Goal: Task Accomplishment & Management: Use online tool/utility

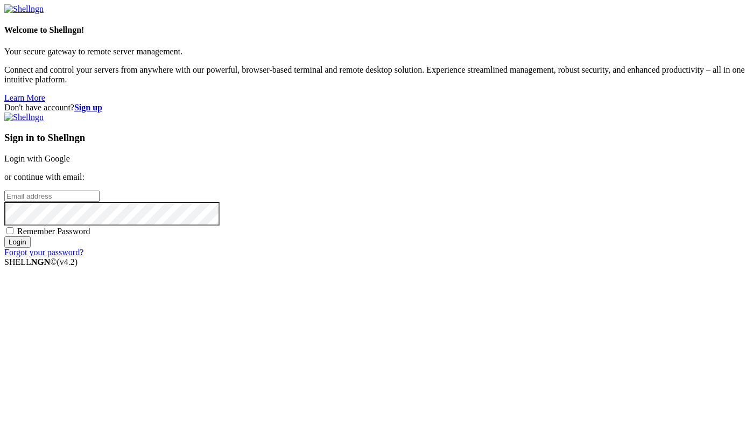
click at [70, 154] on link "Login with Google" at bounding box center [37, 158] width 66 height 9
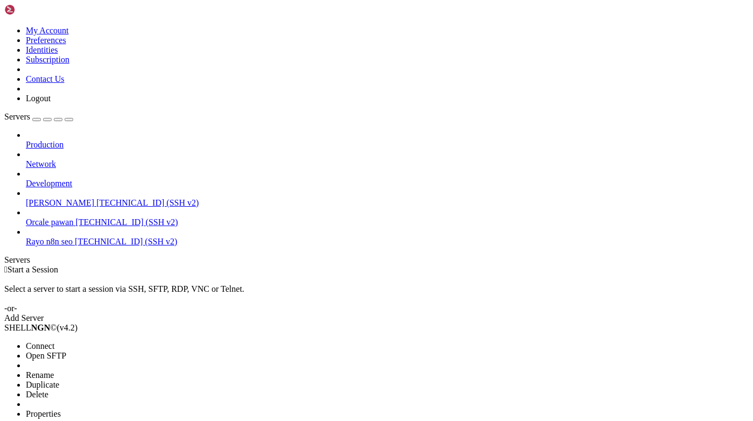
click at [54, 341] on span "Connect" at bounding box center [40, 345] width 29 height 9
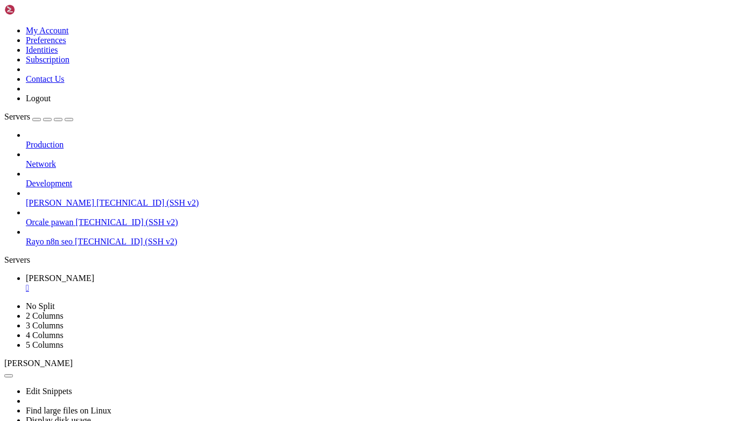
scroll to position [80, 0]
drag, startPoint x: 8, startPoint y: 621, endPoint x: 243, endPoint y: 771, distance: 278.6
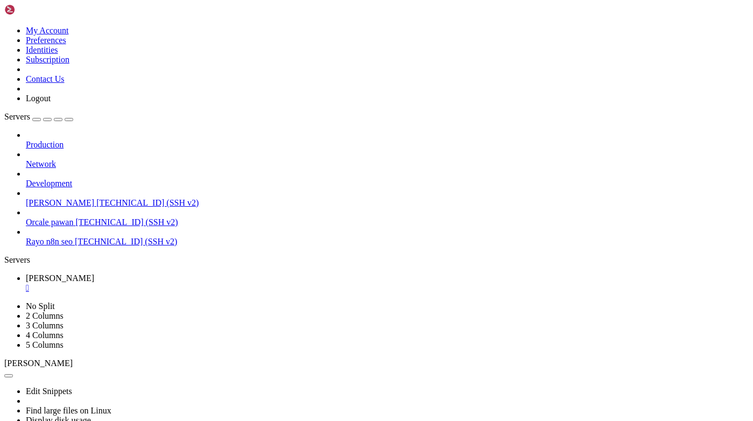
scroll to position [9579, 0]
paste textarea "[URL][TECHNICAL_ID]"
type textarea "[URL][TECHNICAL_ID]"
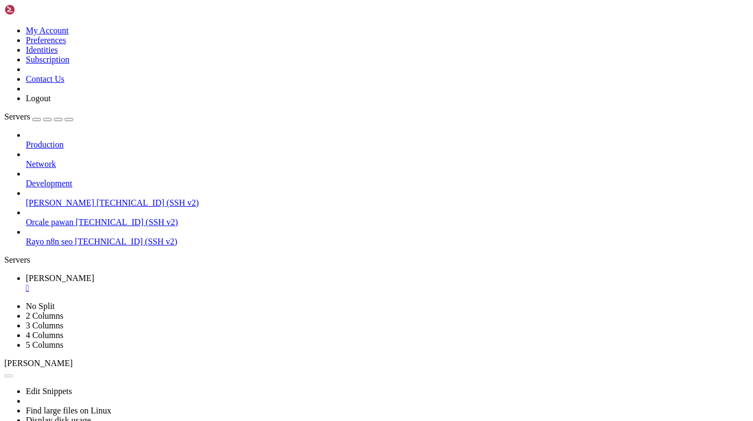
drag, startPoint x: 609, startPoint y: 707, endPoint x: 423, endPoint y: 709, distance: 186.3
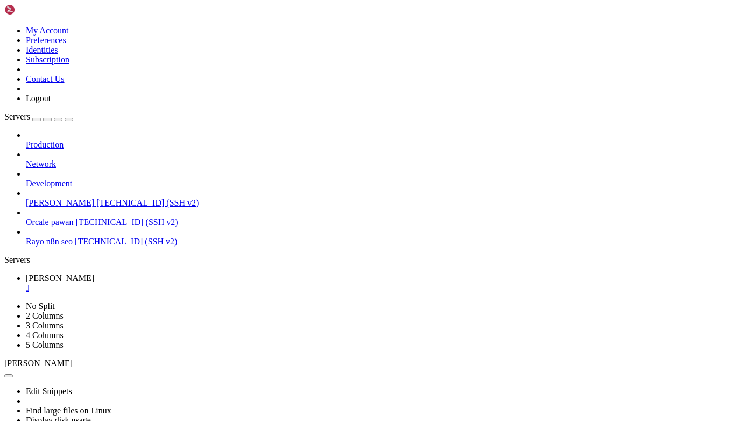
drag, startPoint x: 330, startPoint y: 708, endPoint x: 99, endPoint y: 716, distance: 232.1
copy div "[URL][DOMAIN_NAME] birthday_cake_ideas/"
drag, startPoint x: 330, startPoint y: 708, endPoint x: 97, endPoint y: 717, distance: 233.8
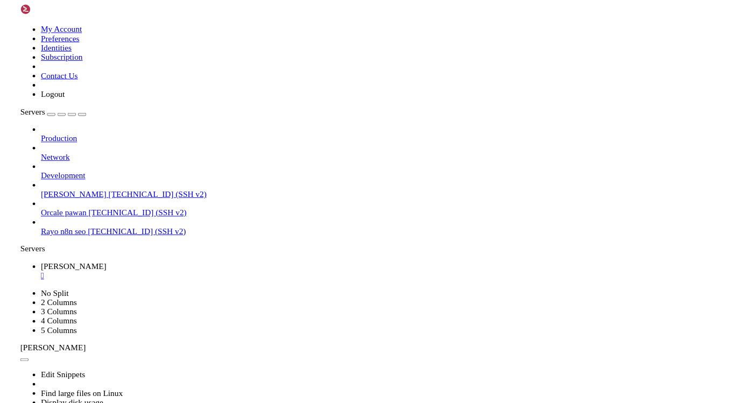
scroll to position [10062, 0]
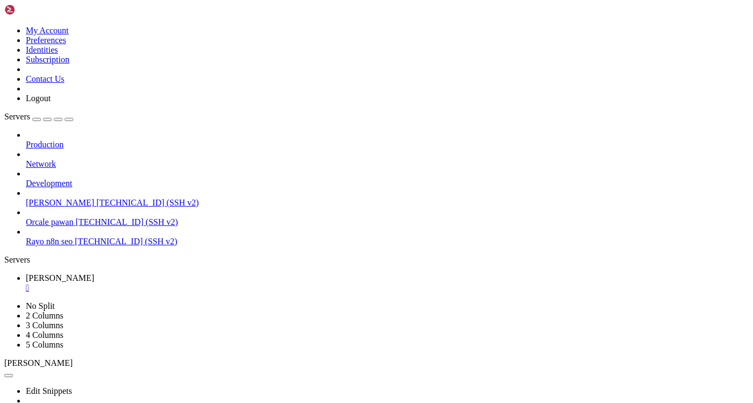
drag, startPoint x: 406, startPoint y: 635, endPoint x: 39, endPoint y: 645, distance: 367.8
drag, startPoint x: 408, startPoint y: 631, endPoint x: 39, endPoint y: 643, distance: 369.4
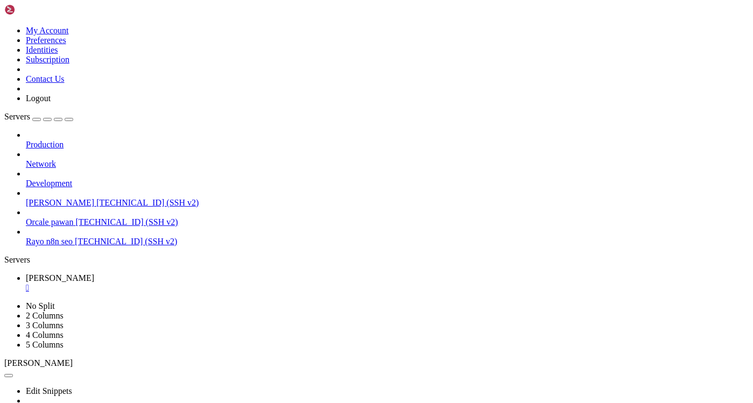
copy div "popular chocolate cake flavors in Indian citi es 2025"
drag, startPoint x: 348, startPoint y: 688, endPoint x: 345, endPoint y: 681, distance: 7.0
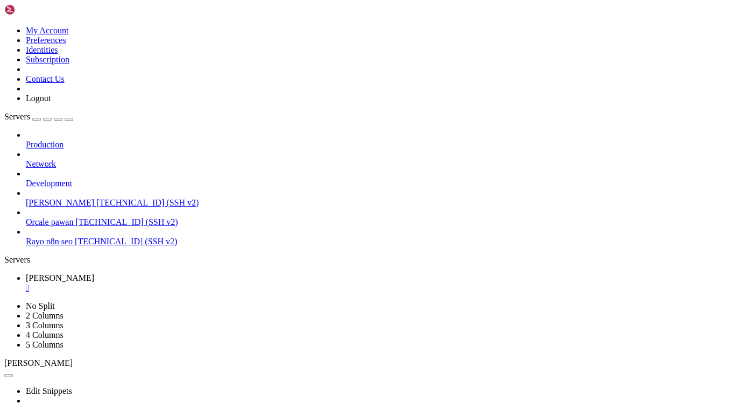
drag, startPoint x: 417, startPoint y: 552, endPoint x: 523, endPoint y: 752, distance: 226.6
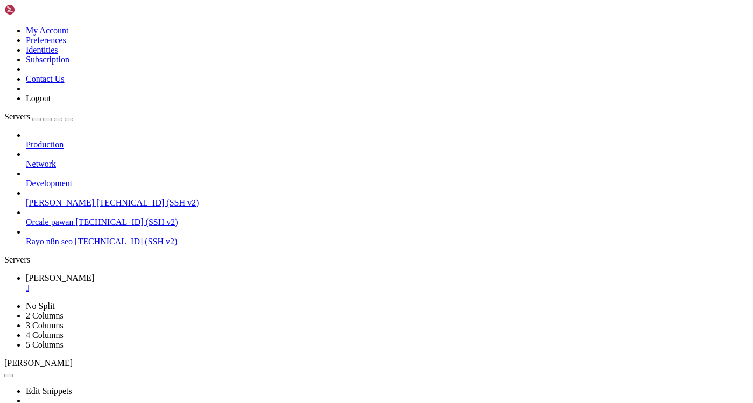
drag, startPoint x: 46, startPoint y: 694, endPoint x: 9, endPoint y: 671, distance: 44.5
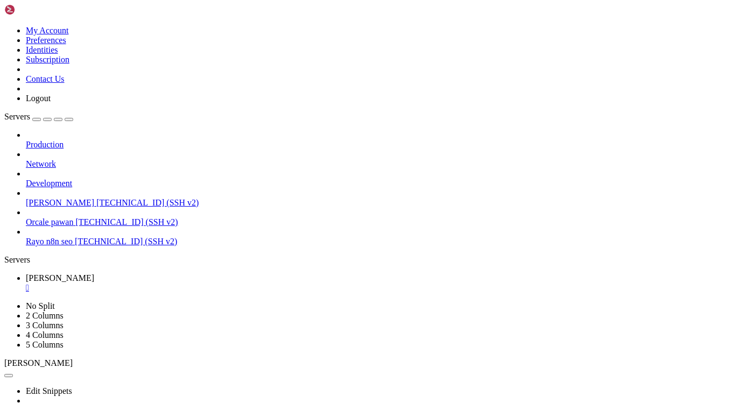
scroll to position [15529, 0]
drag, startPoint x: 467, startPoint y: 579, endPoint x: 571, endPoint y: 470, distance: 151.1
drag, startPoint x: 468, startPoint y: 582, endPoint x: 75, endPoint y: 587, distance: 393.0
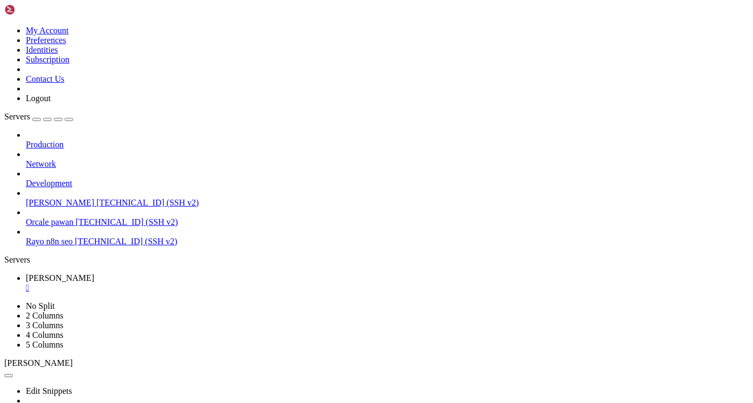
copy div "popular cake styles for birthday s in [GEOGRAPHIC_DATA] 2025"
drag, startPoint x: 421, startPoint y: 509, endPoint x: 582, endPoint y: 511, distance: 160.4
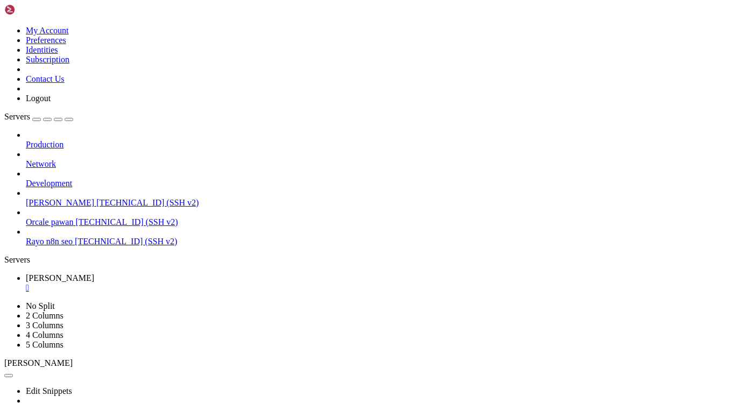
copy x-row "Where to order theme cakes for kids"
drag, startPoint x: 217, startPoint y: 659, endPoint x: 223, endPoint y: 681, distance: 23.0
copy div "✅ Generated 3 queries for 'Where to order theme cakes for kids': ['best theme b…"
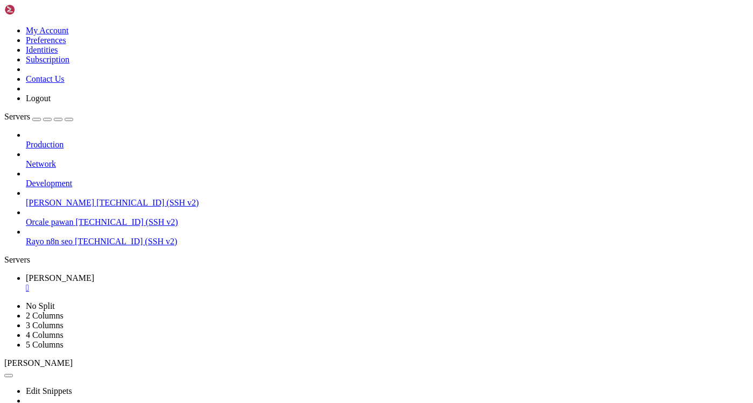
scroll to position [16866, 0]
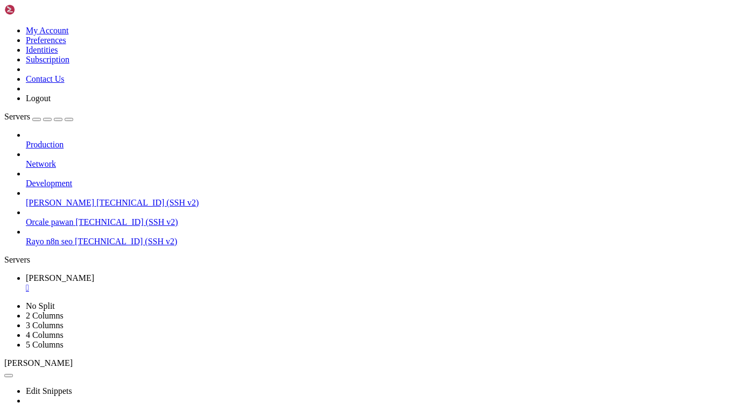
click at [236, 164] on div at bounding box center [376, 201] width 753 height 403
click at [216, 144] on div at bounding box center [376, 201] width 753 height 403
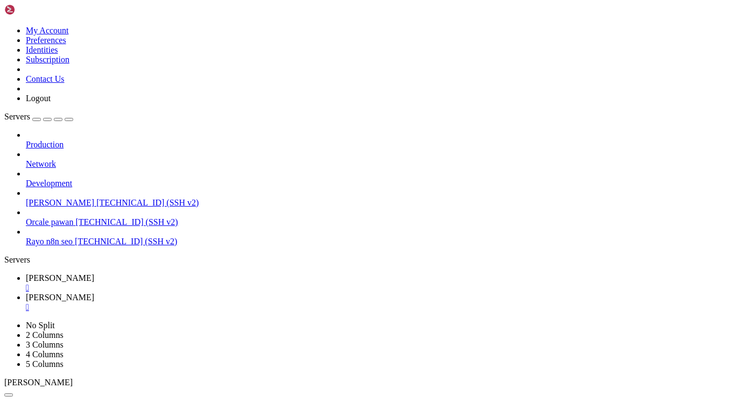
type input "/home/ubuntu/Rayo-backend/logs"
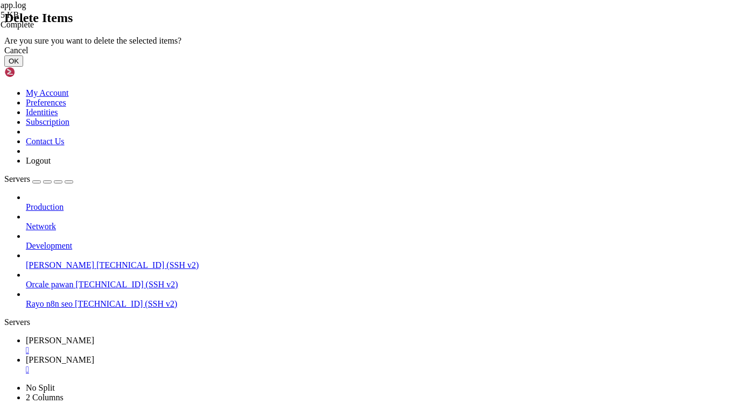
click at [23, 67] on button "OK" at bounding box center [13, 60] width 19 height 11
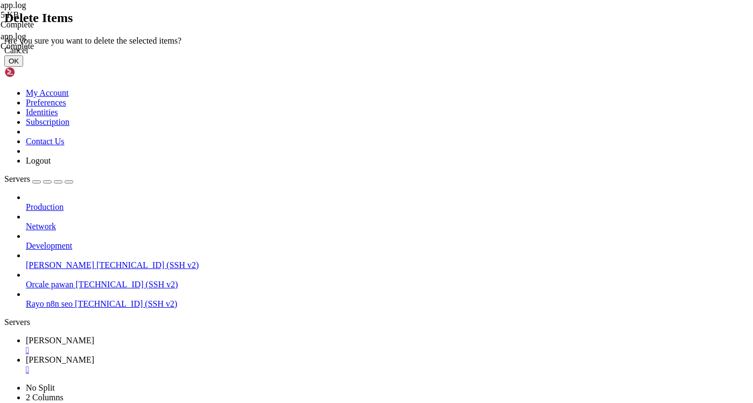
click at [23, 67] on button "OK" at bounding box center [13, 60] width 19 height 11
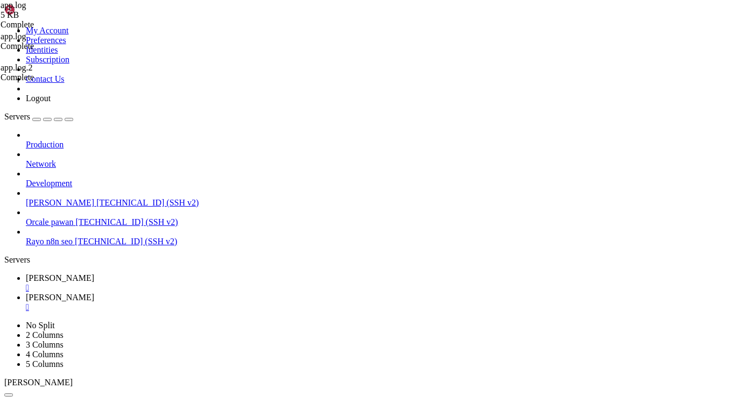
click at [195, 160] on div at bounding box center [376, 201] width 753 height 403
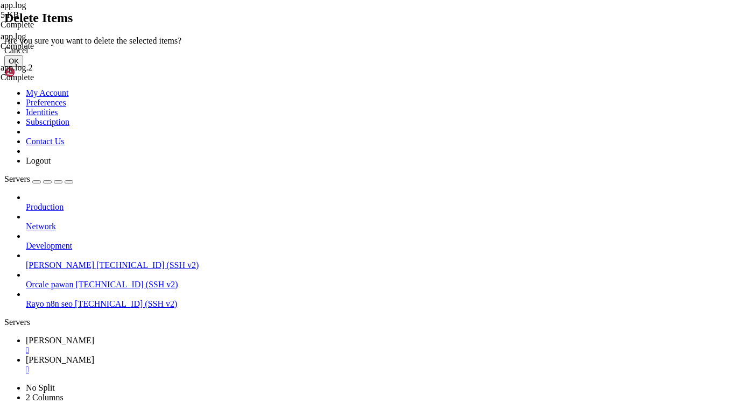
click at [23, 67] on button "OK" at bounding box center [13, 60] width 19 height 11
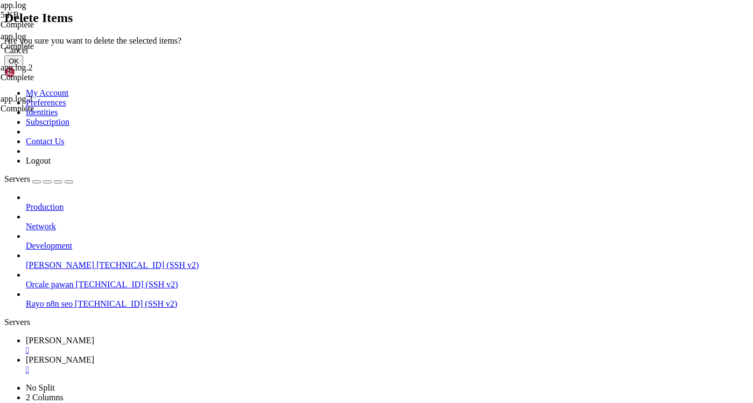
click at [23, 67] on button "OK" at bounding box center [13, 60] width 19 height 11
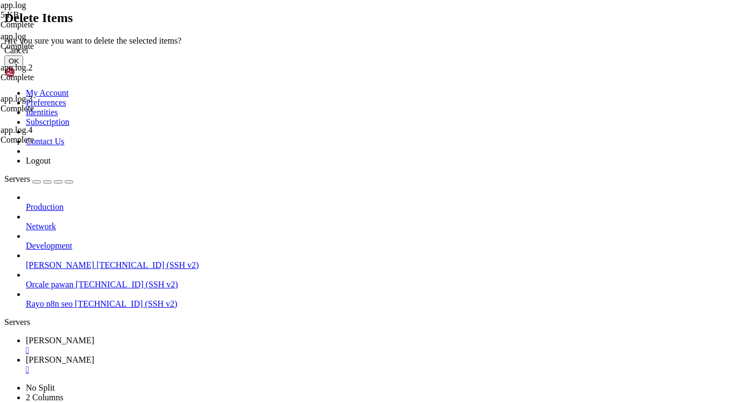
click at [23, 67] on button "OK" at bounding box center [13, 60] width 19 height 11
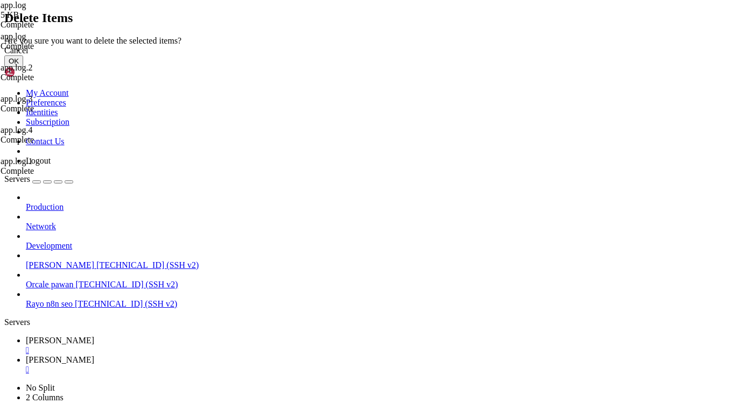
click at [23, 67] on button "OK" at bounding box center [13, 60] width 19 height 11
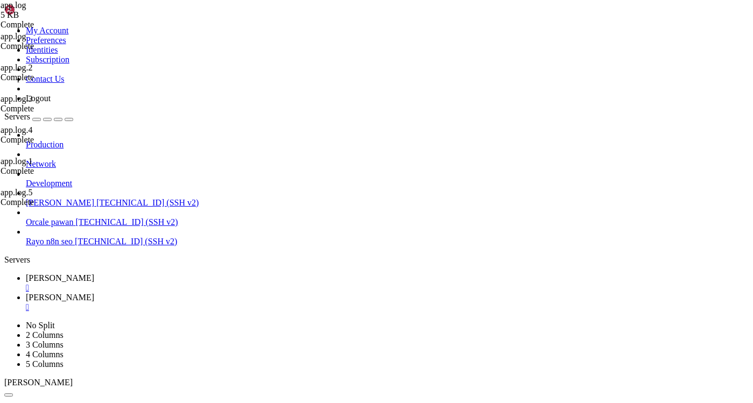
click at [194, 133] on div at bounding box center [376, 201] width 753 height 403
click at [94, 273] on span "[PERSON_NAME]" at bounding box center [60, 277] width 68 height 9
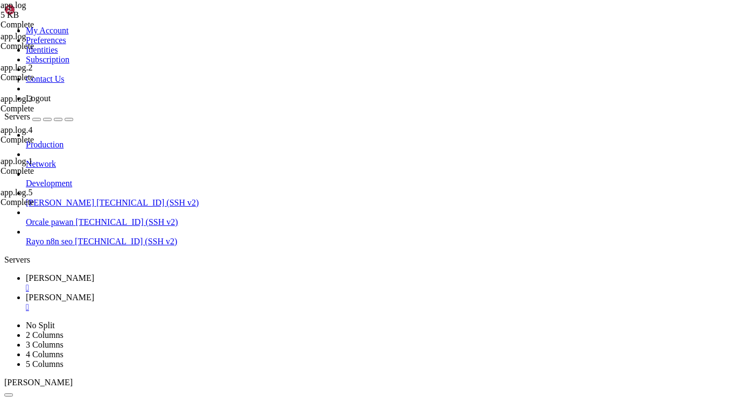
paste textarea "touch app.log"
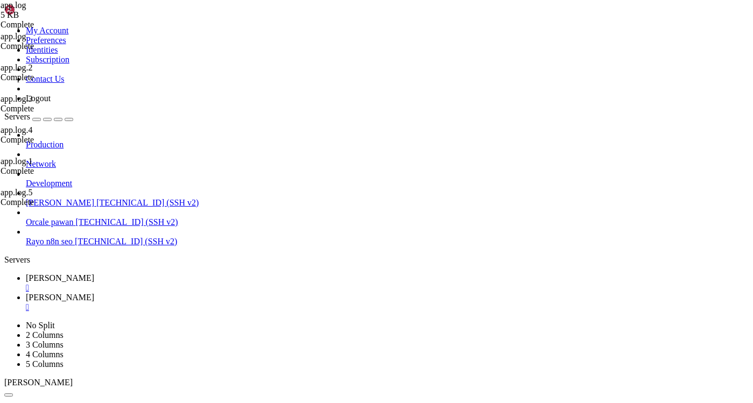
type textarea "touch app.log"
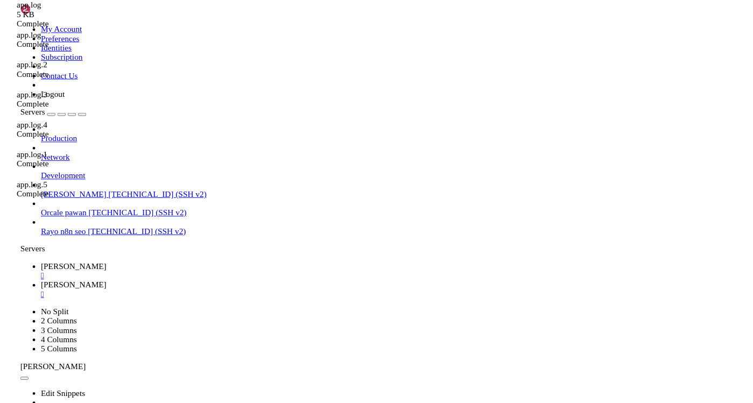
scroll to position [16749, 0]
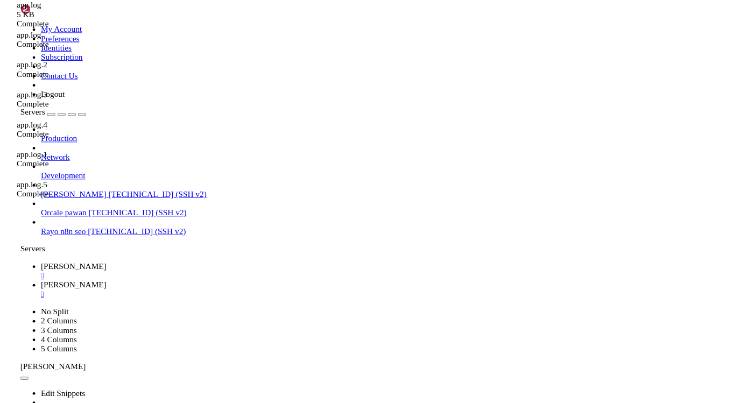
scroll to position [16821, 0]
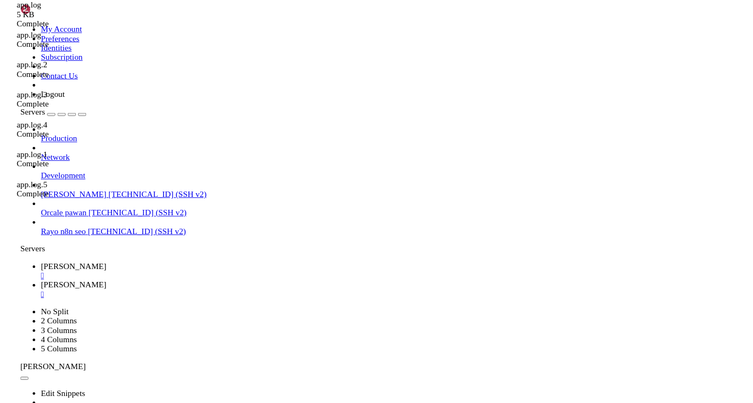
scroll to position [16893, 0]
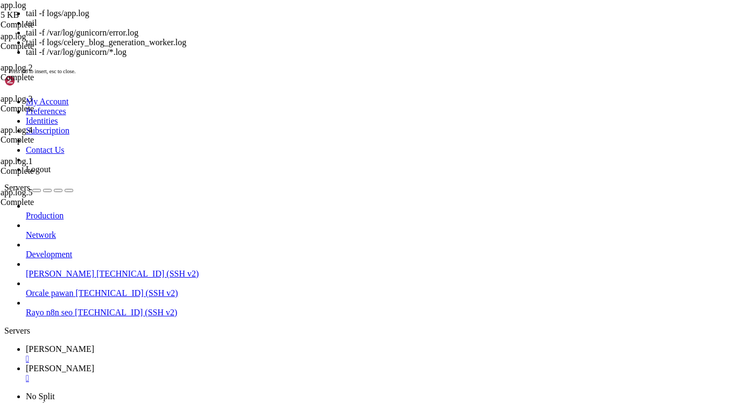
scroll to position [16946, 0]
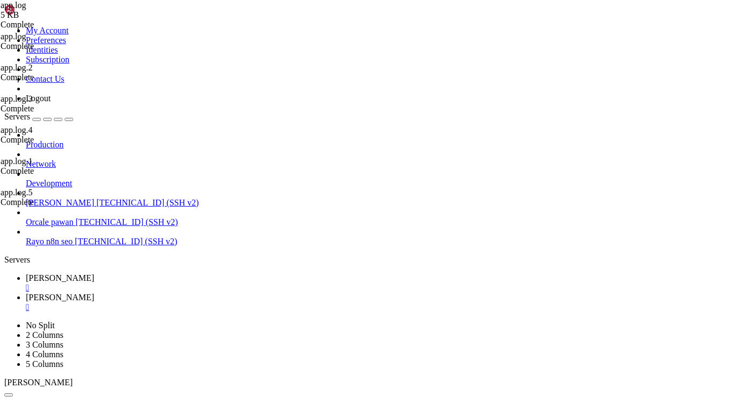
click at [94, 293] on span "[PERSON_NAME]" at bounding box center [60, 297] width 68 height 9
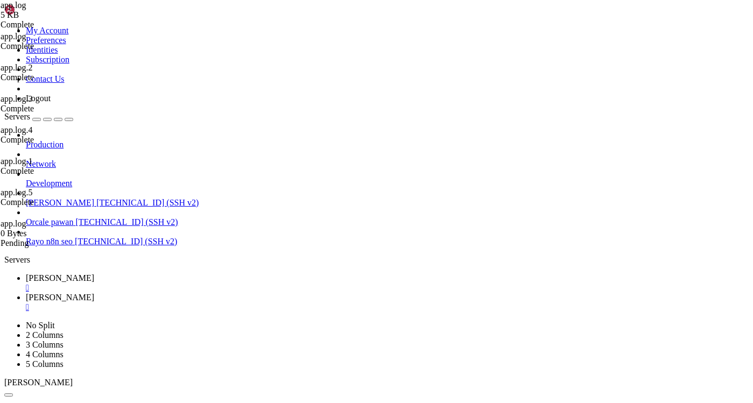
click at [94, 293] on span "[PERSON_NAME]" at bounding box center [60, 297] width 68 height 9
click at [94, 273] on span "[PERSON_NAME]" at bounding box center [60, 277] width 68 height 9
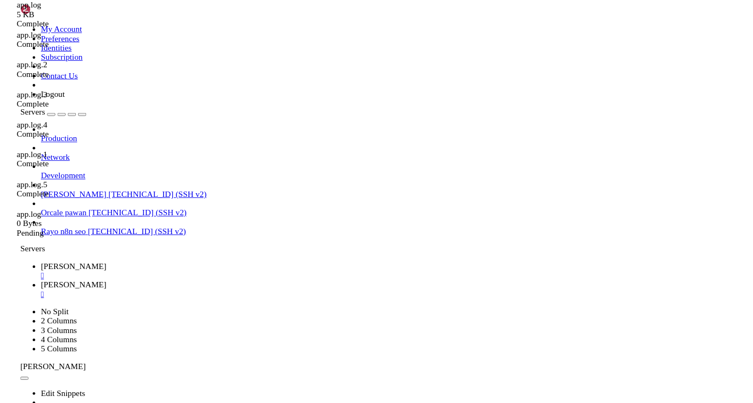
scroll to position [17036, 0]
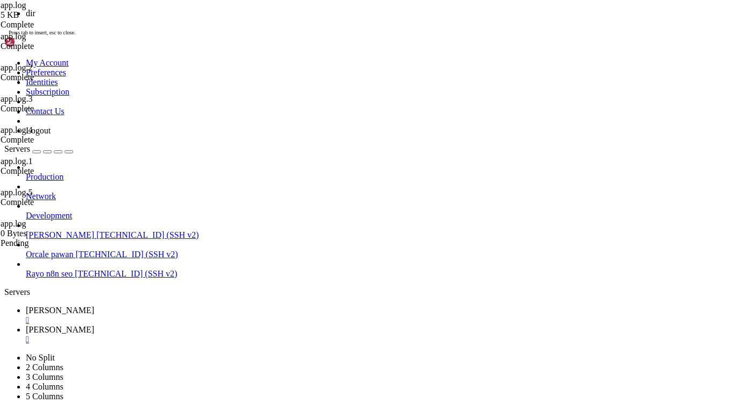
scroll to position [17053, 0]
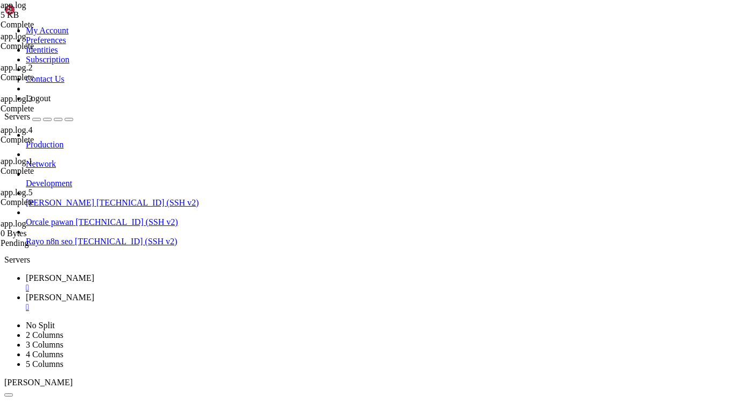
scroll to position [17063, 0]
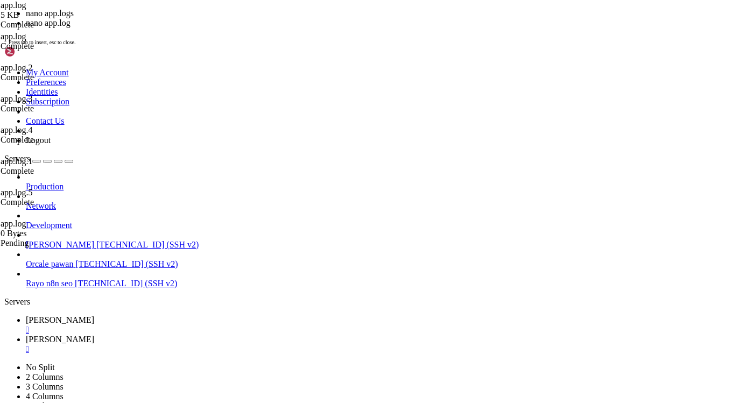
scroll to position [17260, 0]
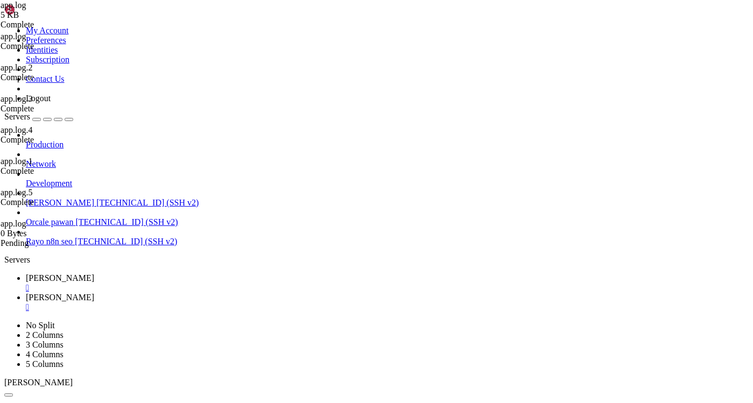
drag, startPoint x: 267, startPoint y: 699, endPoint x: 4, endPoint y: 694, distance: 262.7
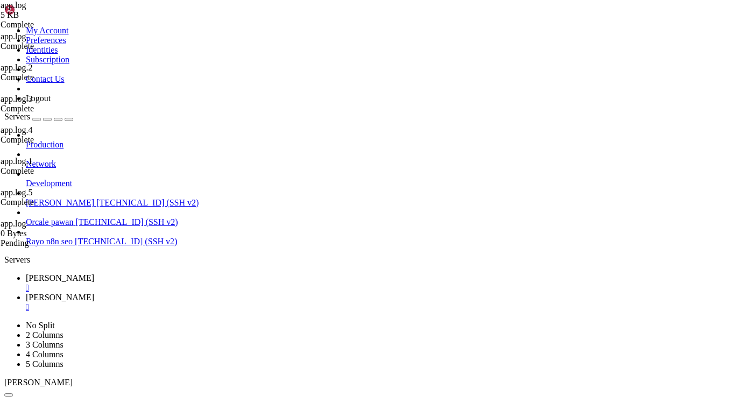
drag, startPoint x: 8, startPoint y: 692, endPoint x: 292, endPoint y: 702, distance: 283.8
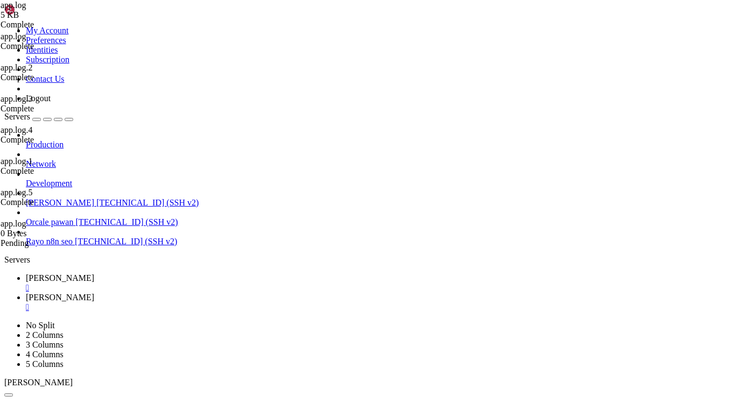
drag, startPoint x: 273, startPoint y: 701, endPoint x: 8, endPoint y: 691, distance: 265.0
drag, startPoint x: 8, startPoint y: 691, endPoint x: 259, endPoint y: 696, distance: 250.9
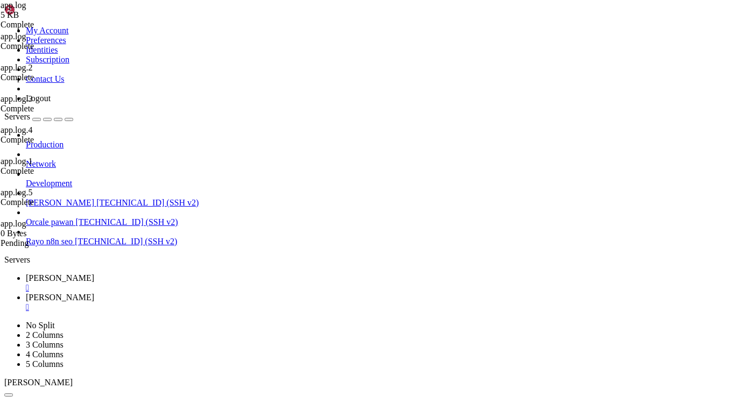
drag, startPoint x: 267, startPoint y: 700, endPoint x: 10, endPoint y: 692, distance: 257.4
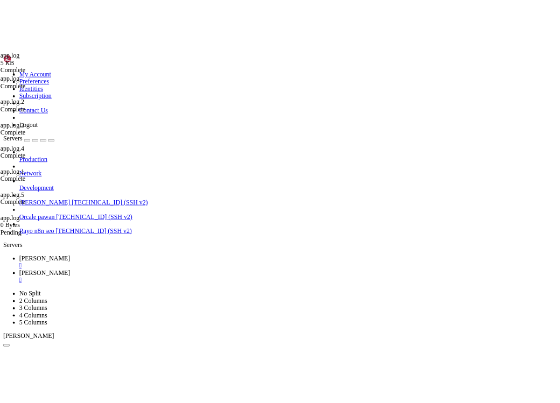
scroll to position [57309, 0]
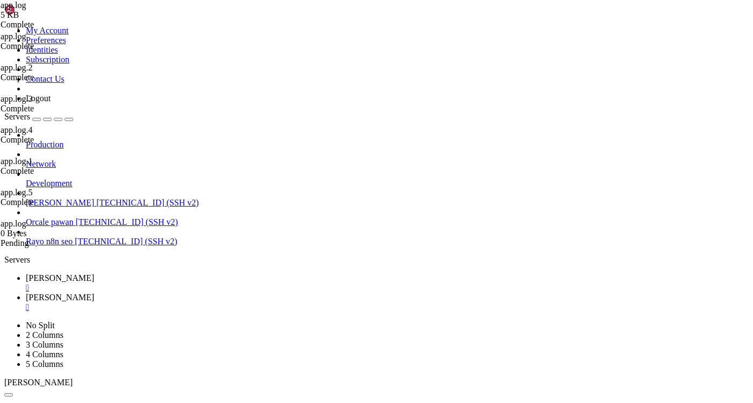
drag, startPoint x: 188, startPoint y: 619, endPoint x: 185, endPoint y: 629, distance: 10.2
click at [244, 293] on link "Dev rayo " at bounding box center [387, 302] width 723 height 19
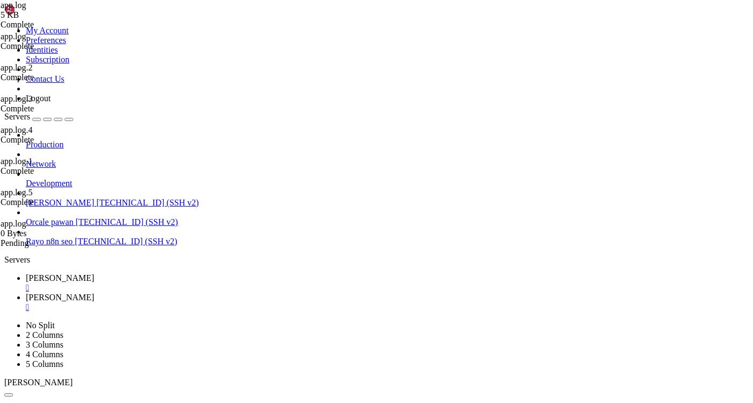
click at [94, 293] on span "[PERSON_NAME]" at bounding box center [60, 297] width 68 height 9
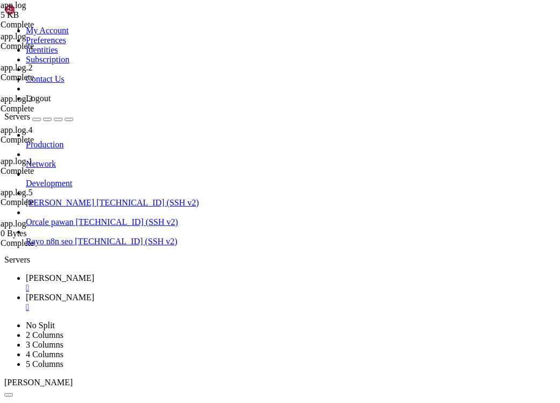
type input "/home/ubuntu/Rayo-backend/logs"
